Goal: Transaction & Acquisition: Purchase product/service

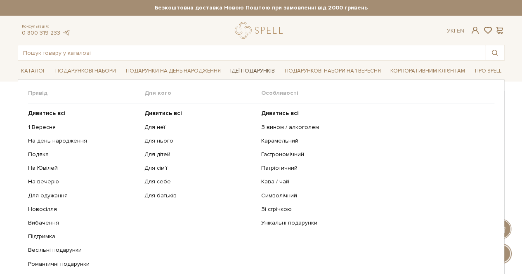
click at [252, 72] on link "Ідеї подарунків" at bounding box center [252, 71] width 51 height 13
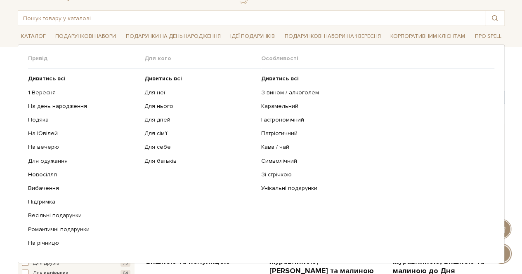
scroll to position [41, 0]
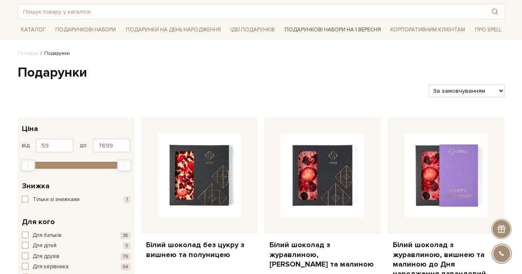
click at [336, 30] on link "Подарункові набори на 1 Вересня" at bounding box center [332, 30] width 103 height 14
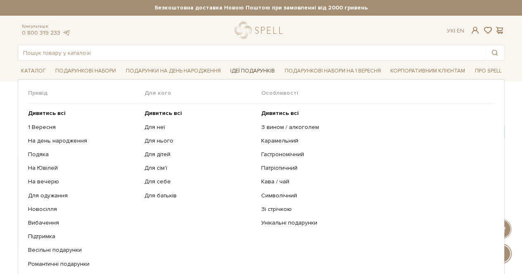
click at [263, 70] on link "Ідеї подарунків" at bounding box center [252, 71] width 51 height 13
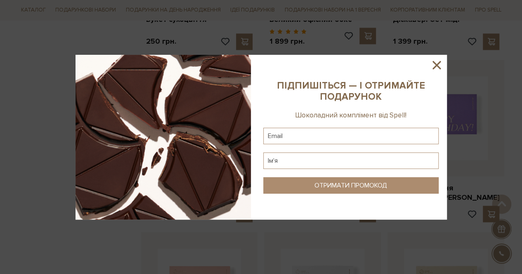
scroll to position [412, 0]
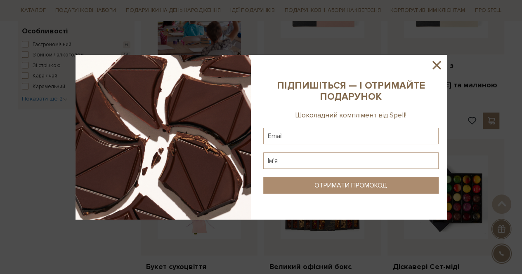
click at [434, 61] on icon at bounding box center [436, 65] width 14 height 14
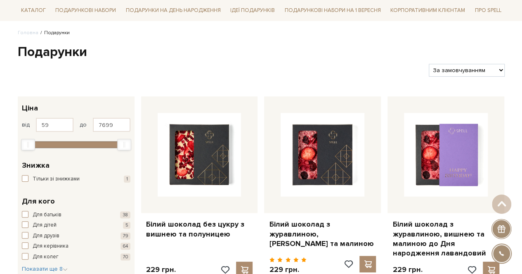
scroll to position [0, 0]
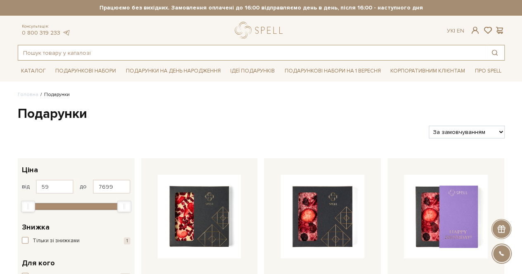
click at [92, 53] on input "text" at bounding box center [251, 52] width 467 height 15
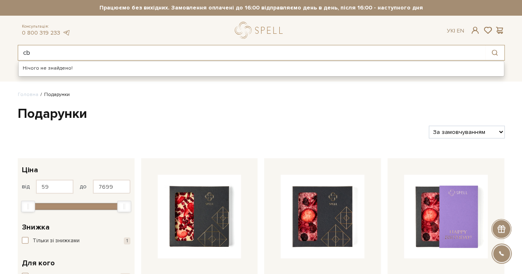
type input "c"
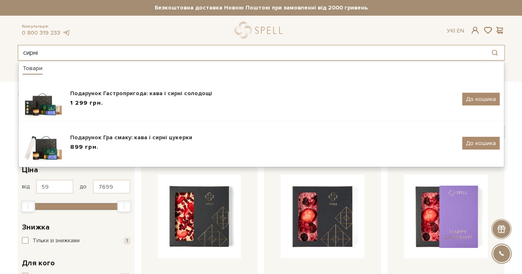
type input "сирні"
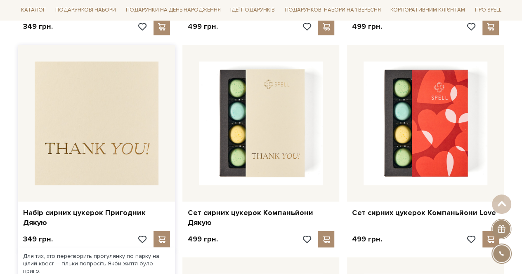
scroll to position [577, 0]
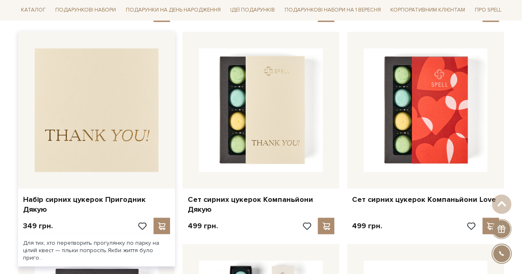
click at [97, 118] on img at bounding box center [97, 110] width 124 height 124
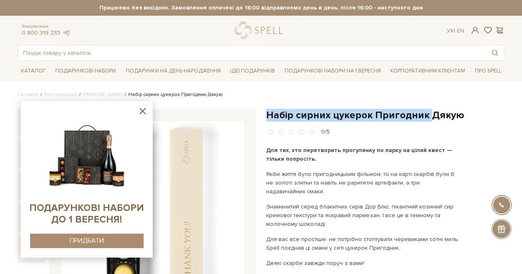
drag, startPoint x: 268, startPoint y: 114, endPoint x: 427, endPoint y: 113, distance: 159.5
click at [427, 113] on h1 "Набір сирних цукерок Пригодник Дякую" at bounding box center [385, 115] width 238 height 13
copy h1 "Набір сирних цукерок Пригодник"
